Goal: Task Accomplishment & Management: Use online tool/utility

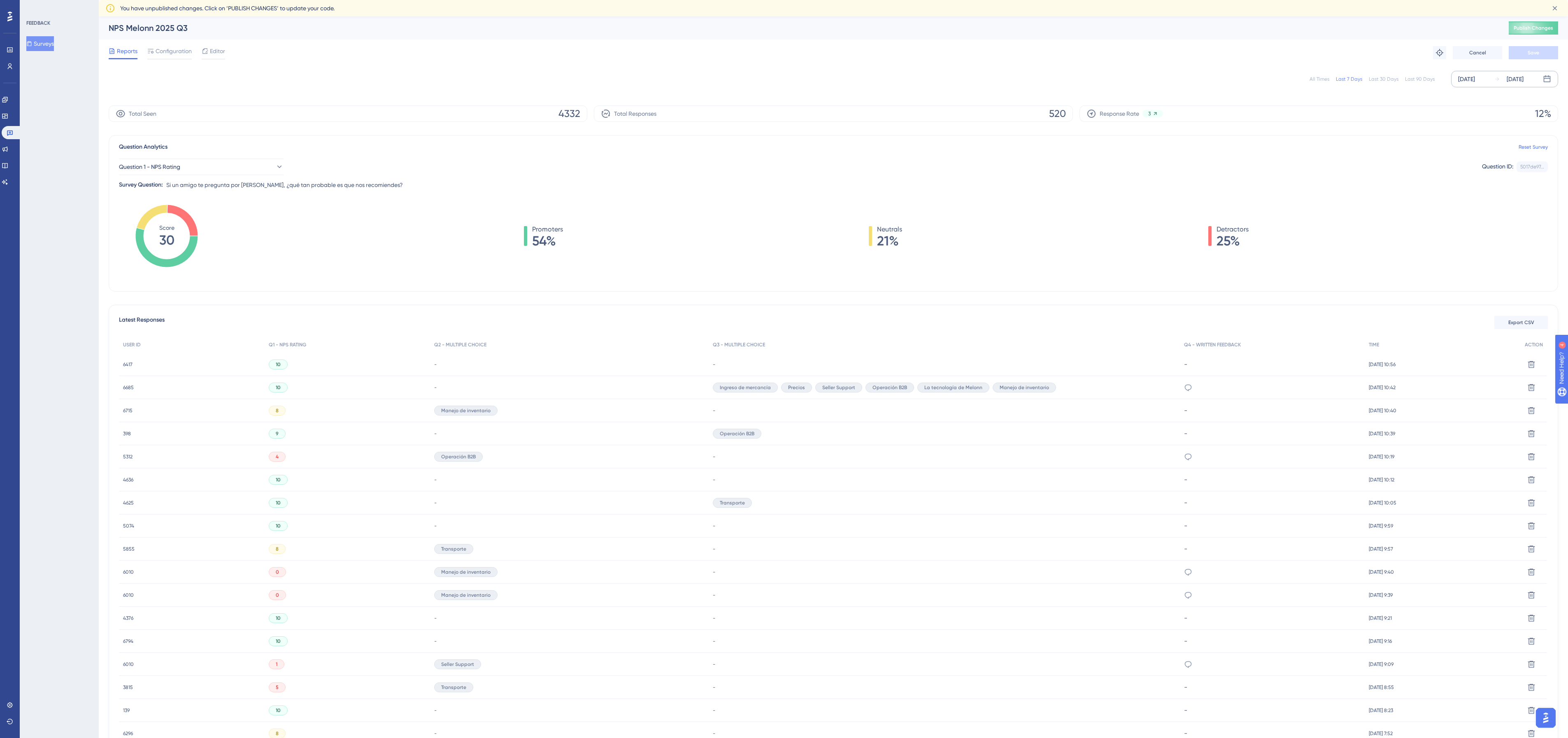
click at [1472, 81] on div "[DATE]" at bounding box center [1466, 79] width 17 height 10
click at [1364, 143] on button "01" at bounding box center [1370, 144] width 14 height 14
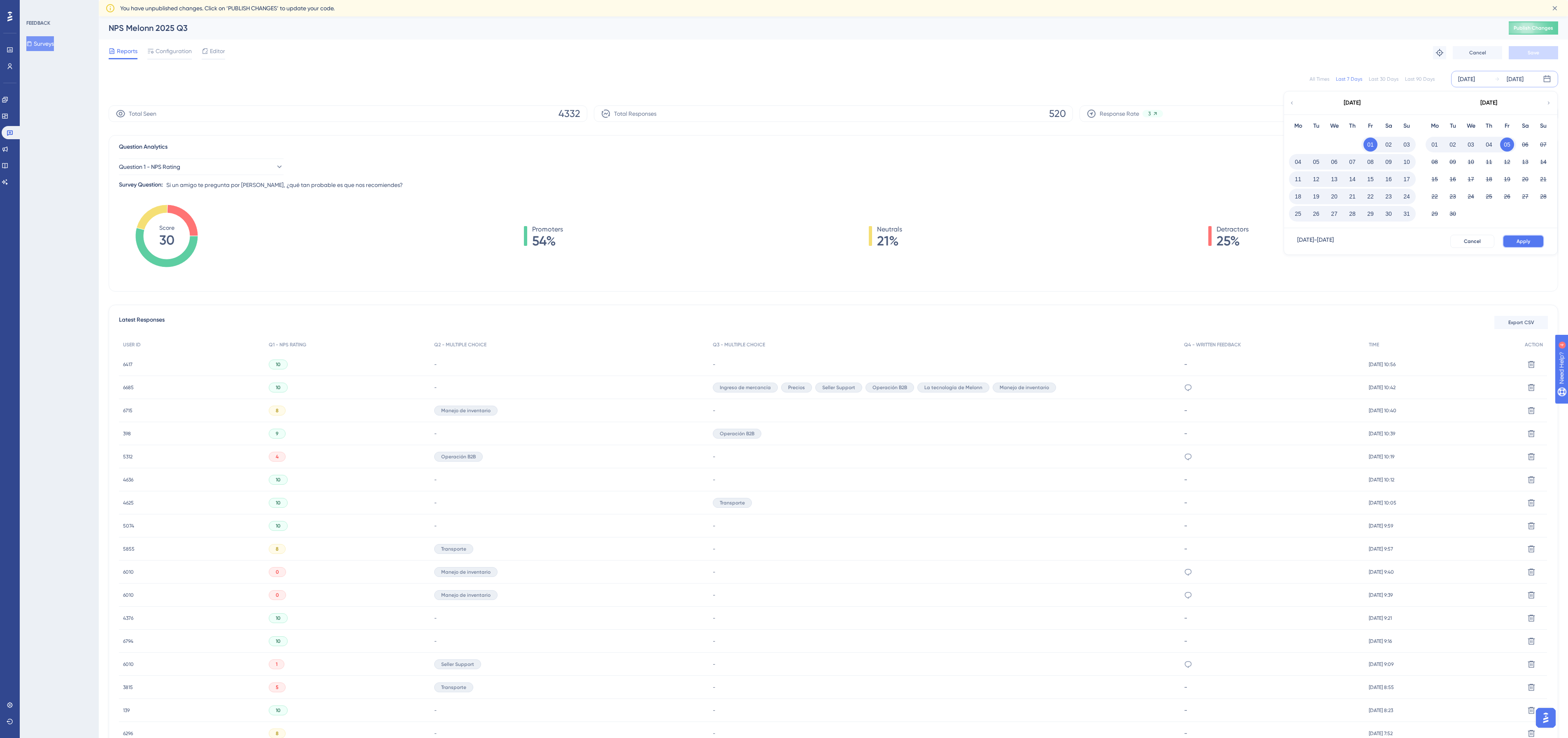
click at [1521, 237] on button "Apply" at bounding box center [1523, 241] width 41 height 13
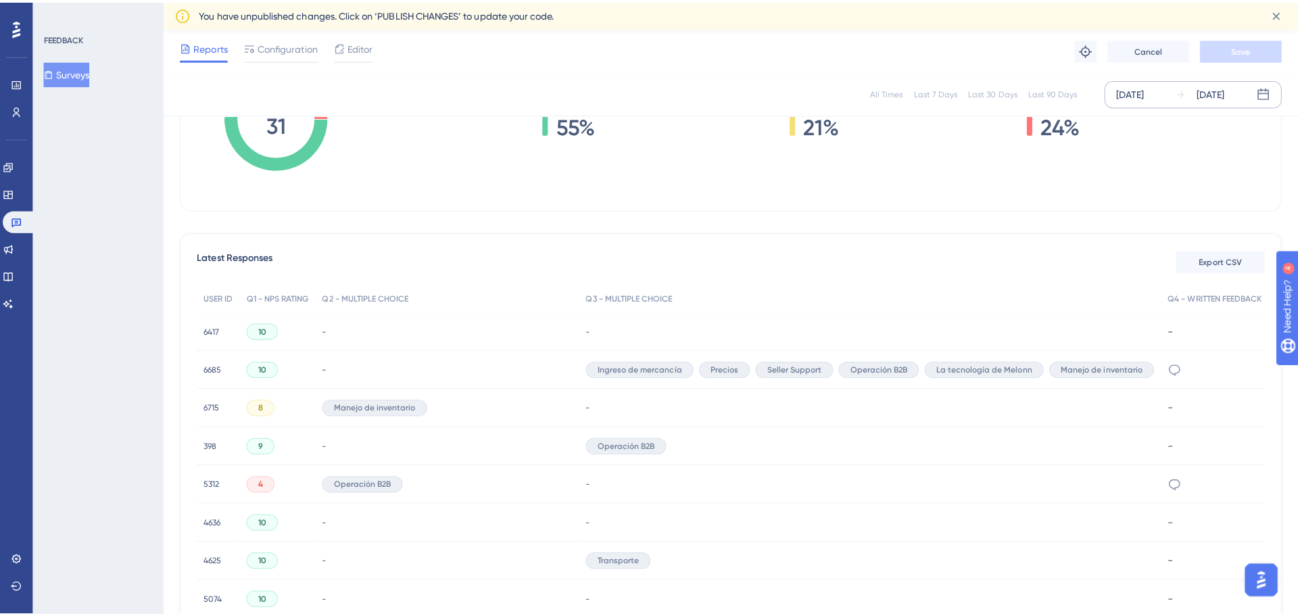
scroll to position [270, 0]
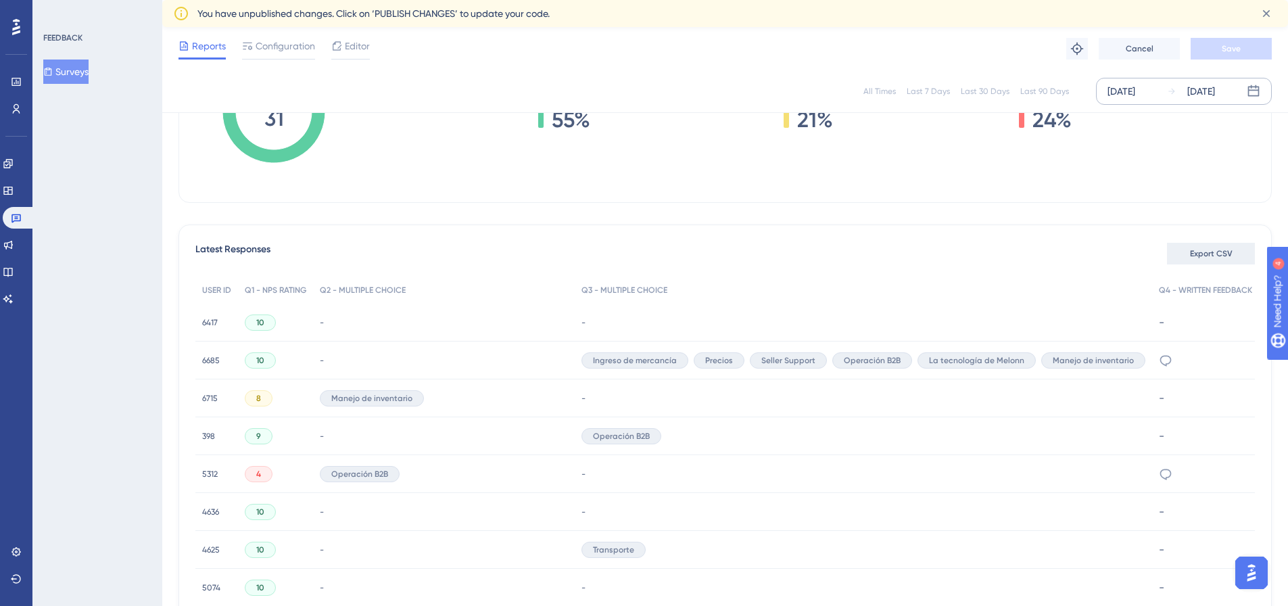
click at [1190, 252] on span "Export CSV" at bounding box center [1211, 253] width 43 height 11
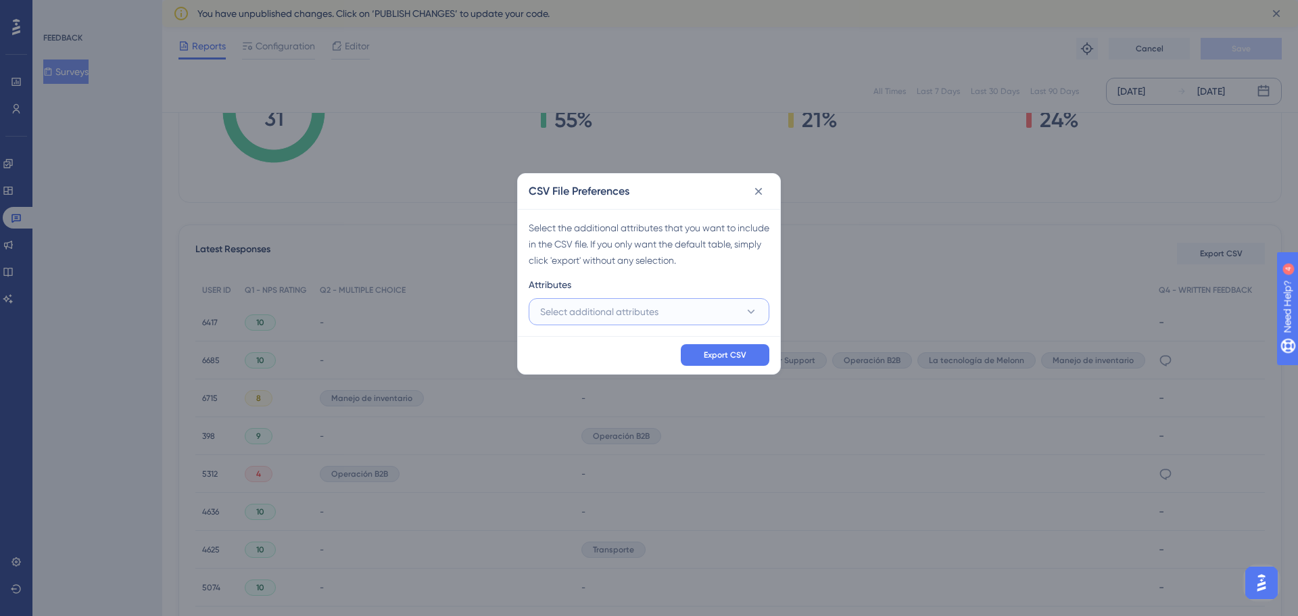
click at [605, 308] on span "Select additional attributes" at bounding box center [599, 312] width 118 height 16
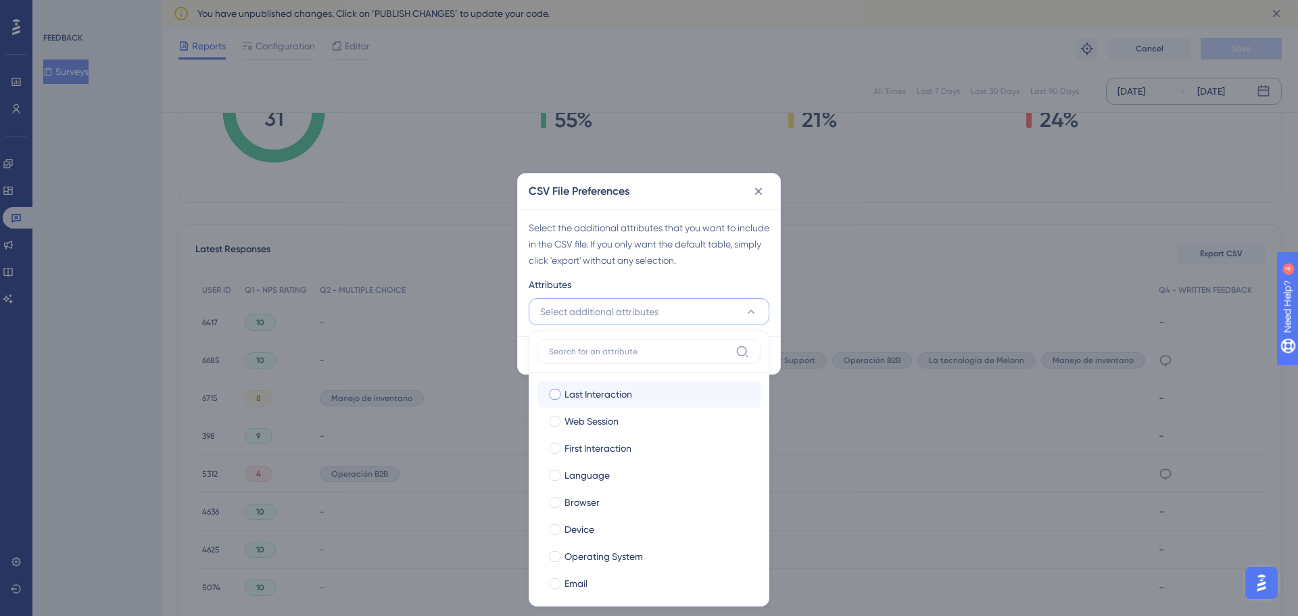
click at [602, 391] on span "Last Interaction" at bounding box center [599, 394] width 68 height 16
checkbox input "true"
click at [605, 423] on span "Web Session" at bounding box center [592, 421] width 54 height 16
checkbox input "true"
click at [600, 455] on span "First Interaction" at bounding box center [598, 448] width 67 height 16
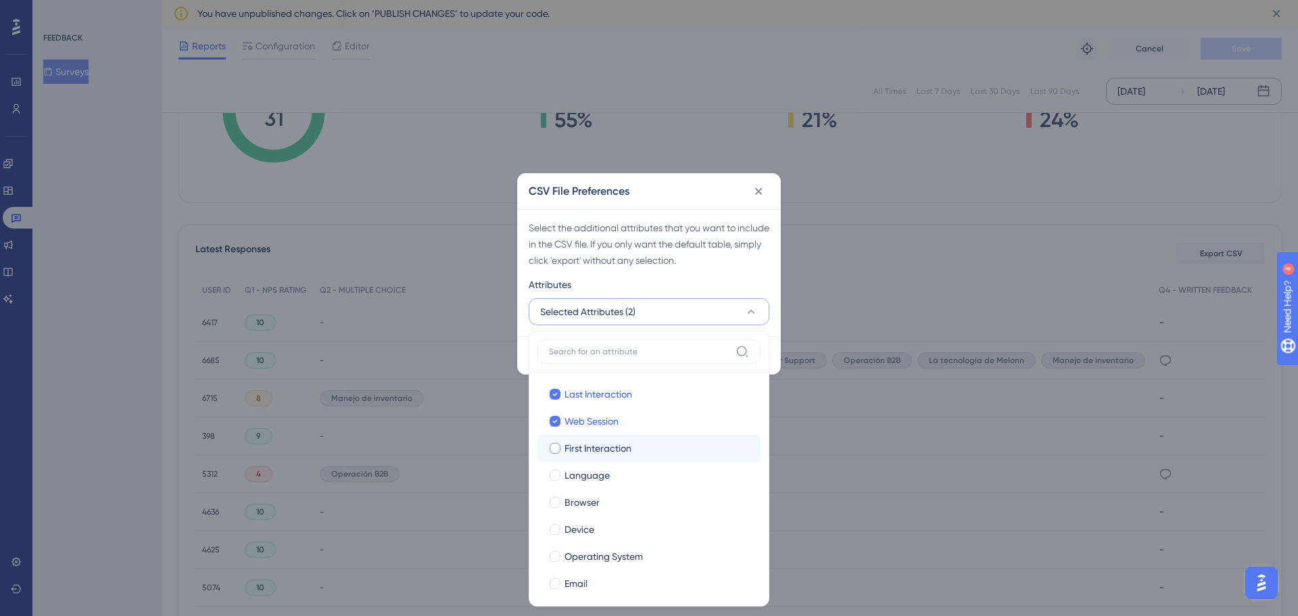
checkbox input "true"
click at [600, 484] on label "Language Language" at bounding box center [649, 475] width 223 height 27
click at [556, 475] on input "Language" at bounding box center [555, 475] width 1 height 1
click at [575, 460] on span "Browser" at bounding box center [582, 455] width 35 height 16
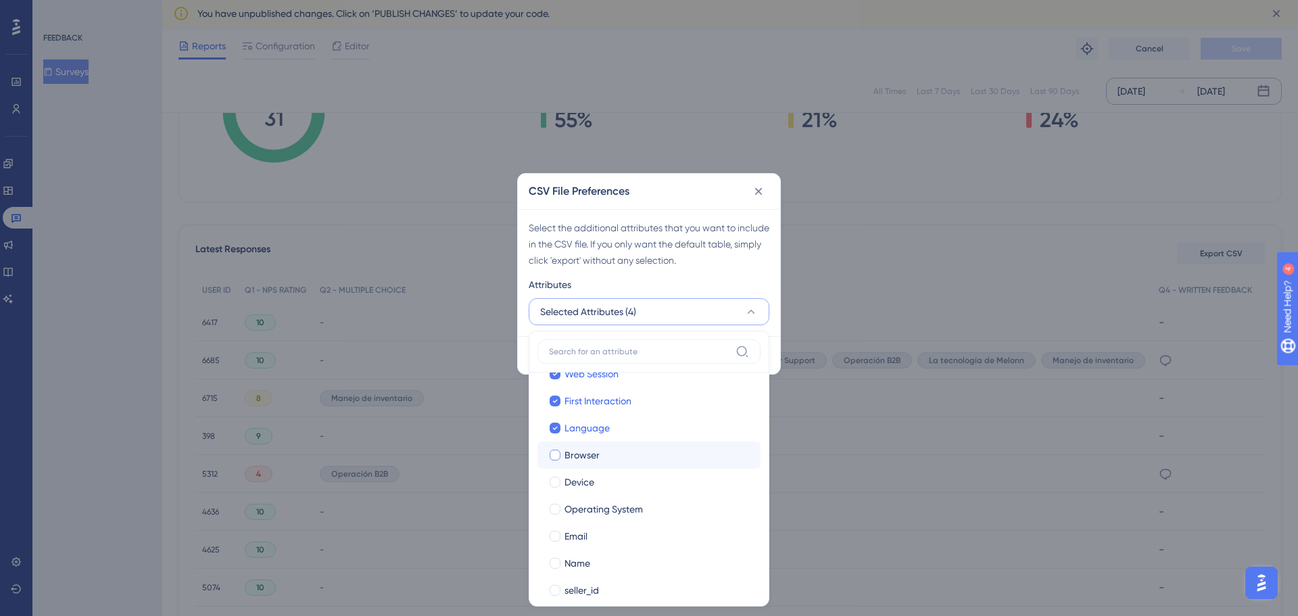
checkbox input "true"
click at [571, 484] on span "Device" at bounding box center [580, 482] width 30 height 16
checkbox input "true"
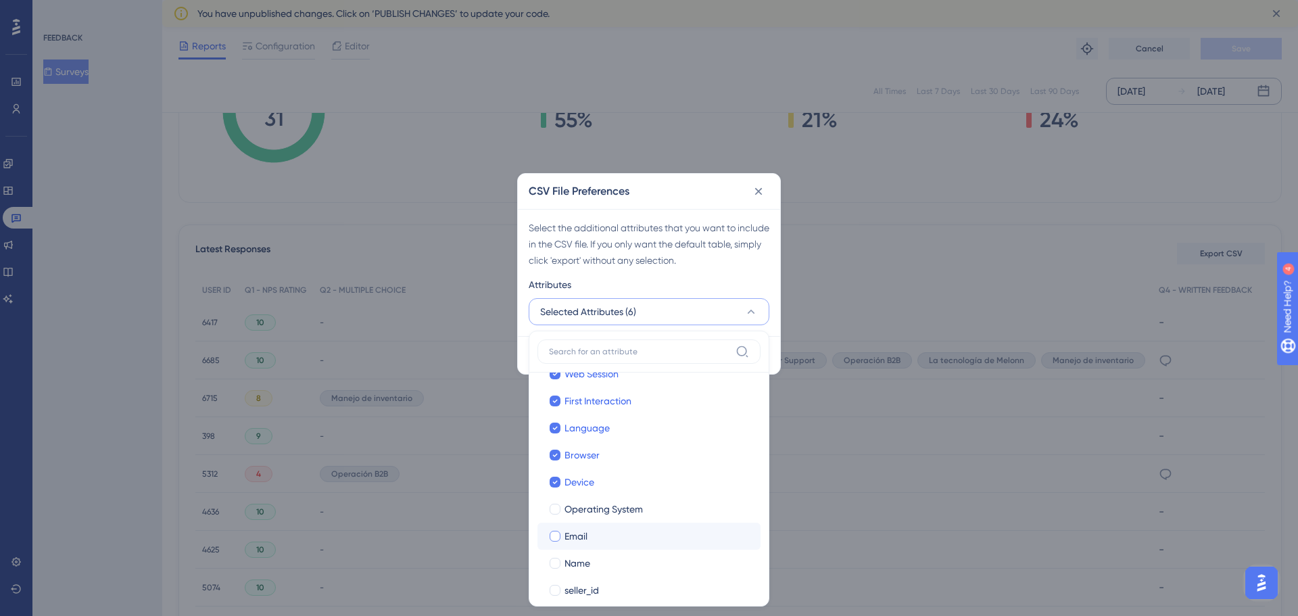
click at [579, 534] on span "Email" at bounding box center [576, 536] width 23 height 16
checkbox input "true"
click at [581, 511] on span "Operating System" at bounding box center [604, 509] width 78 height 16
checkbox input "true"
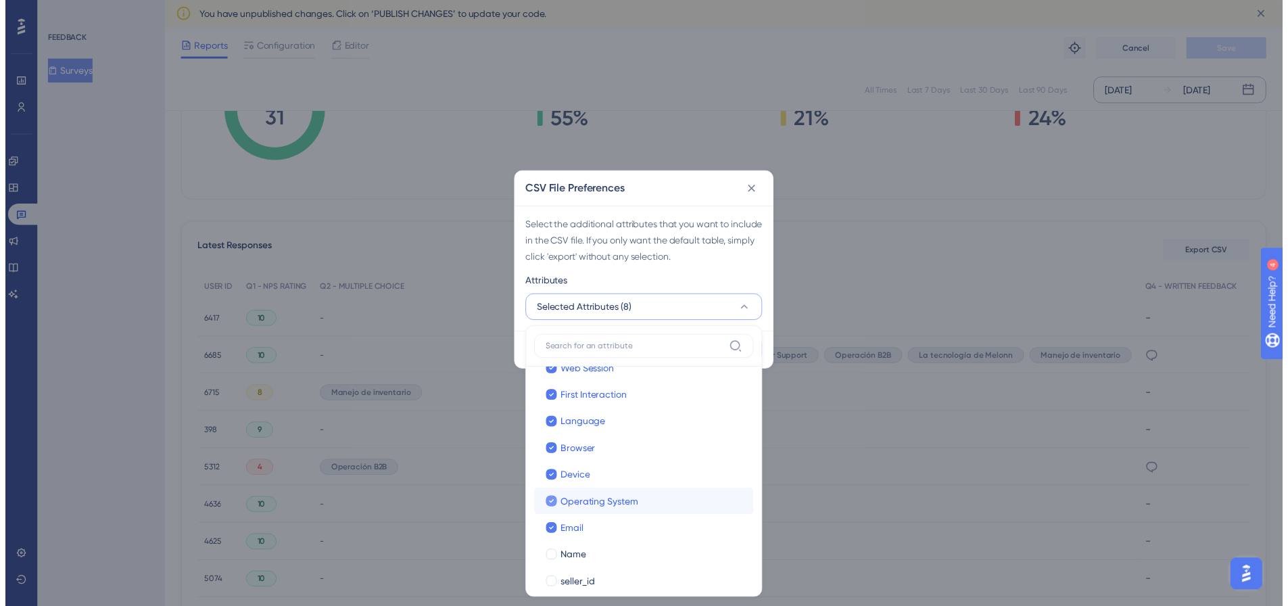
scroll to position [115, 0]
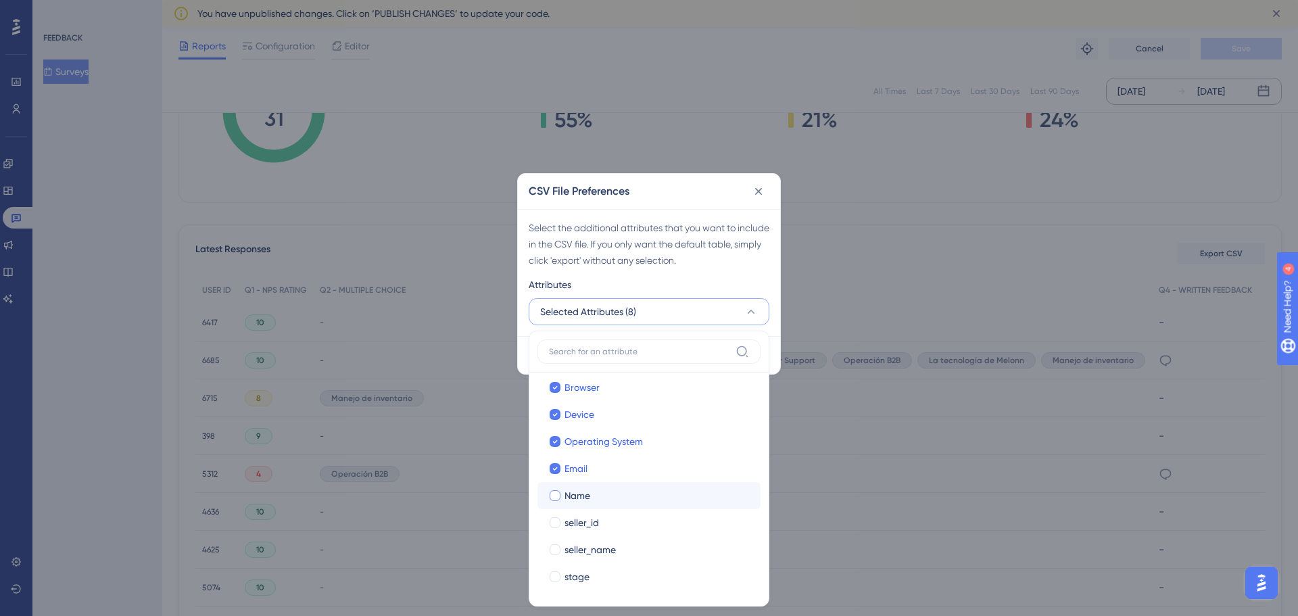
click at [582, 500] on span "Name" at bounding box center [578, 495] width 26 height 16
checkbox input "true"
click at [587, 527] on span "seller_id" at bounding box center [582, 523] width 34 height 16
checkbox input "true"
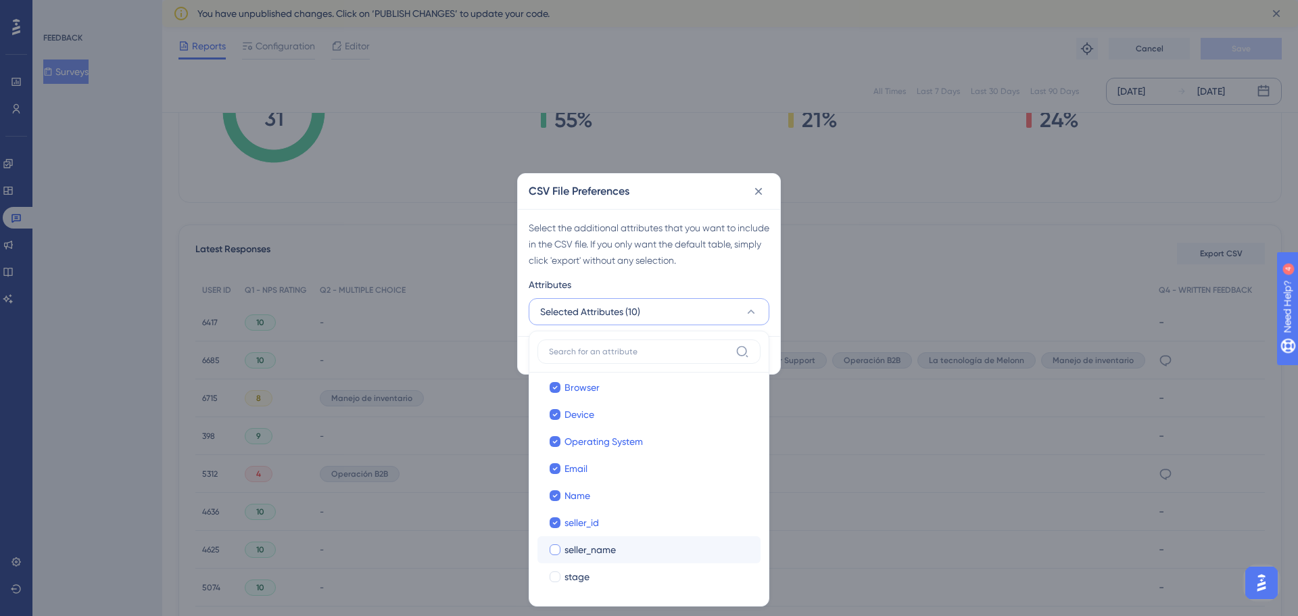
click at [588, 552] on span "seller_name" at bounding box center [590, 550] width 51 height 16
checkbox input "true"
click at [583, 588] on label "stage stage" at bounding box center [649, 576] width 223 height 27
checkbox input "false"
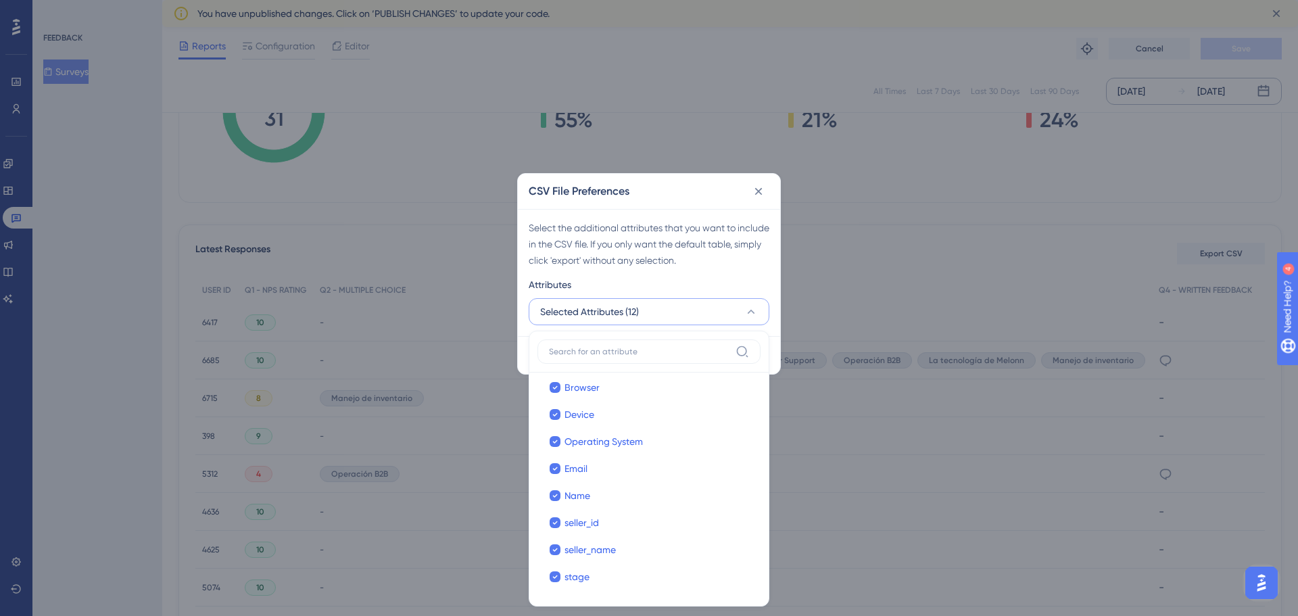
click at [690, 275] on div "Select the additional attributes that you want to include in the CSV file. If y…" at bounding box center [649, 272] width 262 height 127
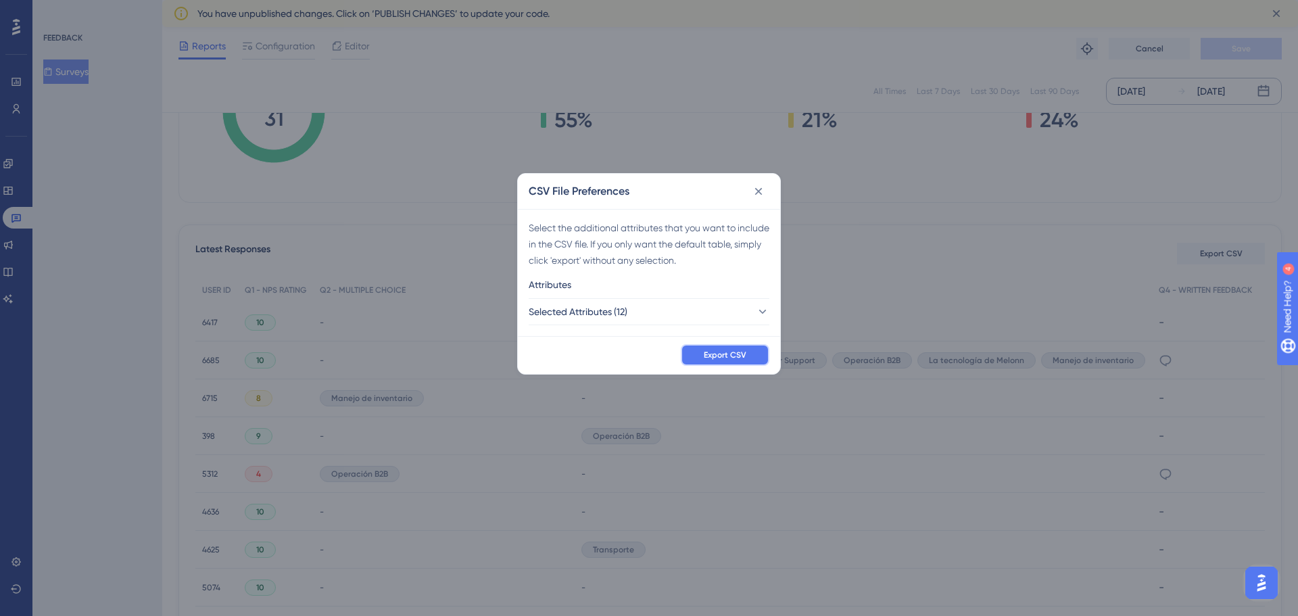
click at [705, 348] on button "Export CSV" at bounding box center [725, 355] width 89 height 22
